Goal: Check status: Check status

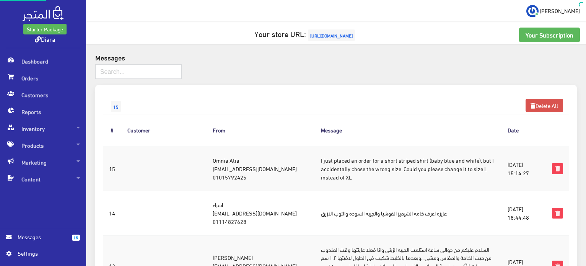
scroll to position [115, 0]
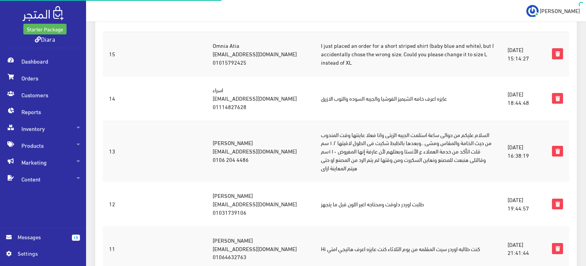
click at [41, 16] on img at bounding box center [43, 13] width 41 height 15
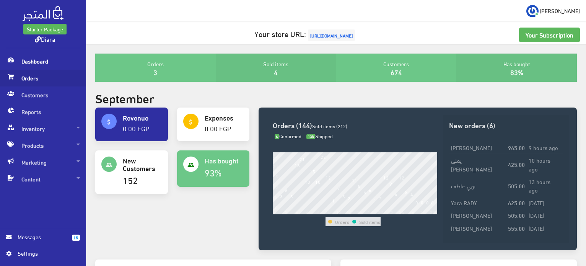
click at [15, 77] on span at bounding box center [10, 77] width 9 height 14
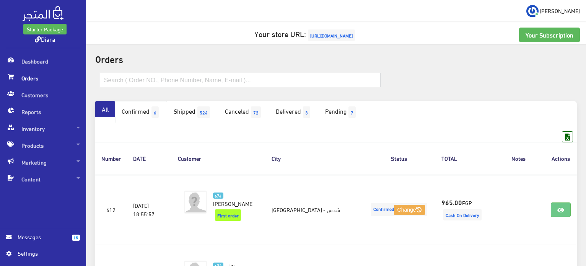
click at [167, 119] on link "Confirmed 6" at bounding box center [141, 112] width 52 height 22
click at [158, 111] on span "6" at bounding box center [155, 111] width 7 height 11
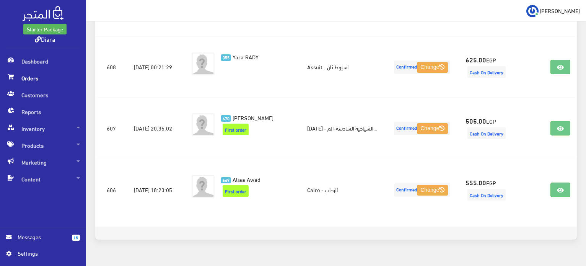
scroll to position [324, 0]
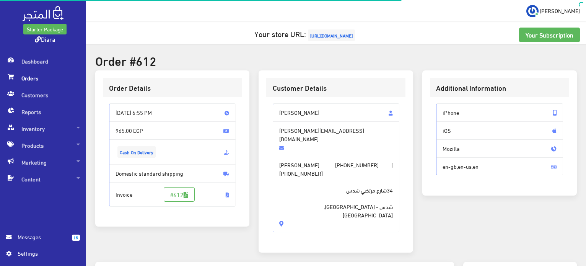
scroll to position [191, 0]
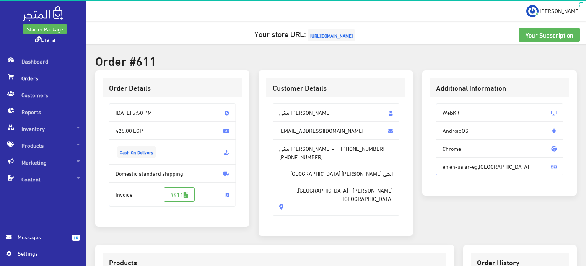
scroll to position [191, 0]
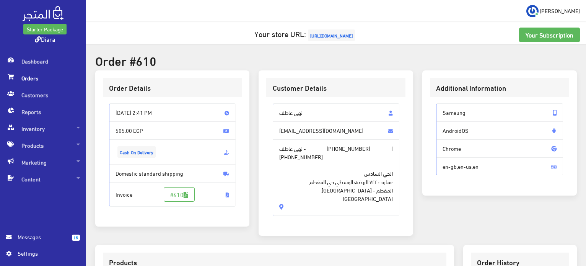
scroll to position [217, 0]
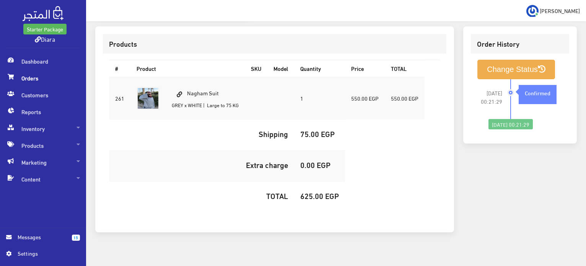
scroll to position [217, 0]
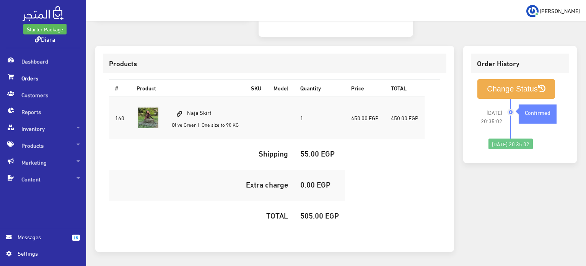
scroll to position [218, 0]
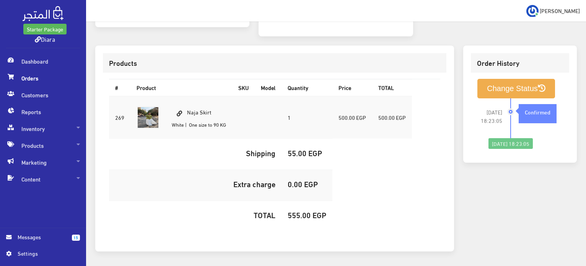
scroll to position [217, 0]
